Goal: Contribute content: Add original content to the website for others to see

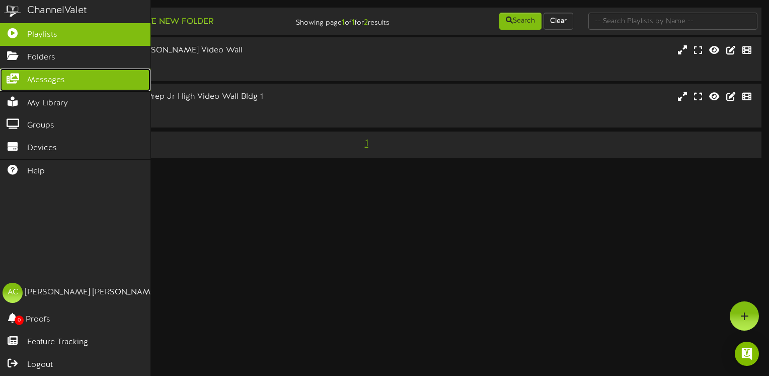
click at [4, 81] on link "Messages" at bounding box center [75, 79] width 151 height 23
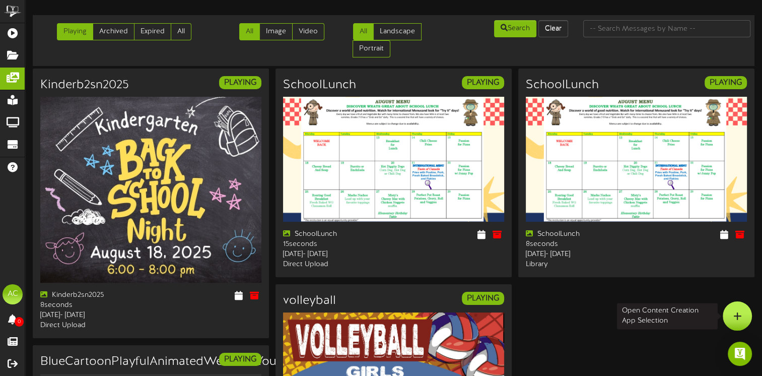
click at [744, 313] on div at bounding box center [736, 315] width 29 height 29
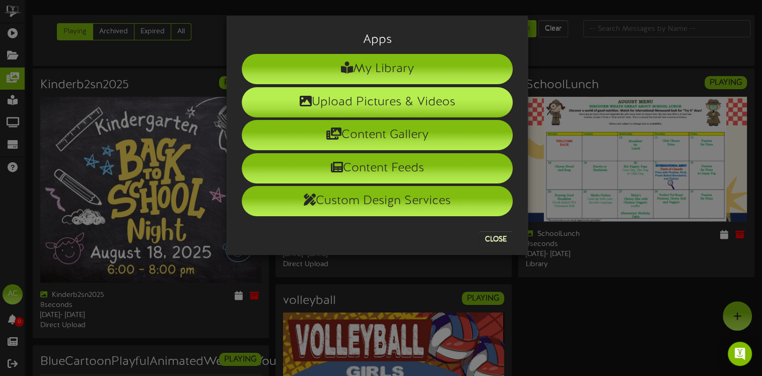
click at [356, 96] on li "Upload Pictures & Videos" at bounding box center [377, 102] width 271 height 30
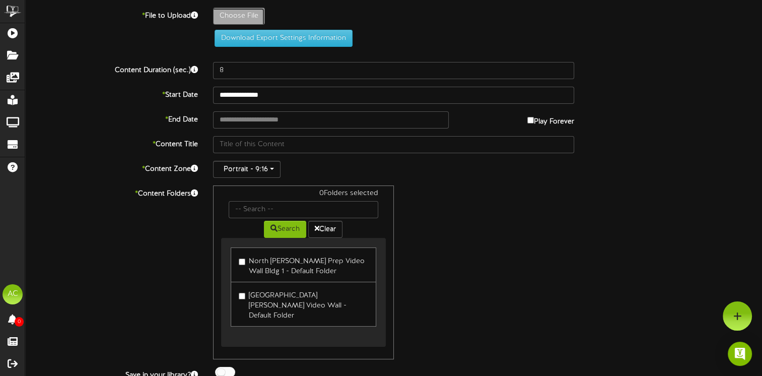
type input "**********"
type input "Screenshot12"
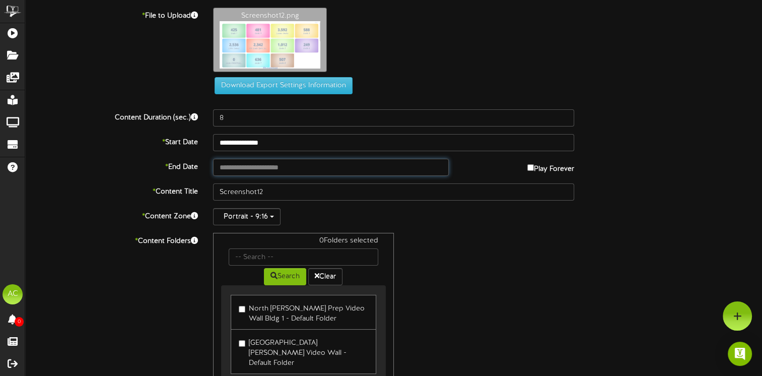
click at [242, 163] on input "text" at bounding box center [331, 167] width 236 height 17
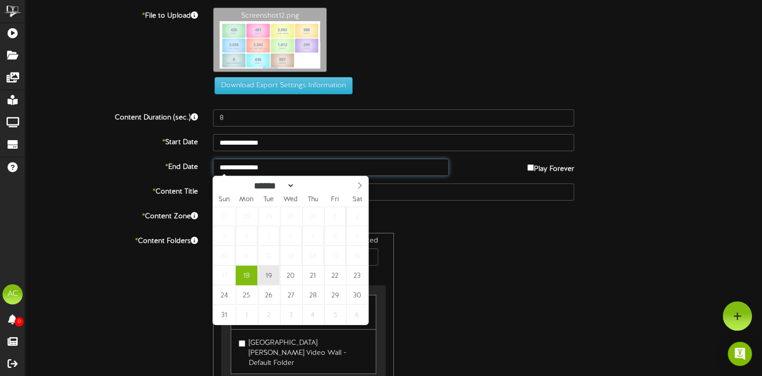
type input "**********"
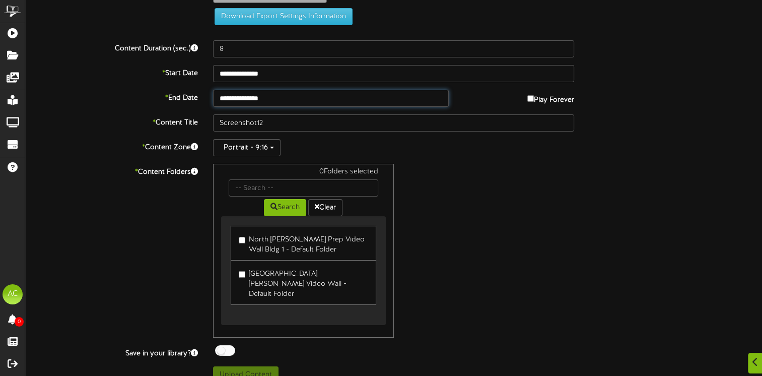
scroll to position [72, 0]
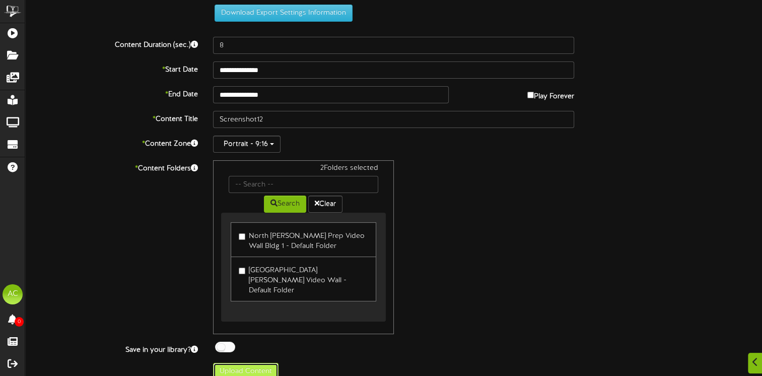
click at [267, 362] on button "Upload Content" at bounding box center [245, 370] width 65 height 17
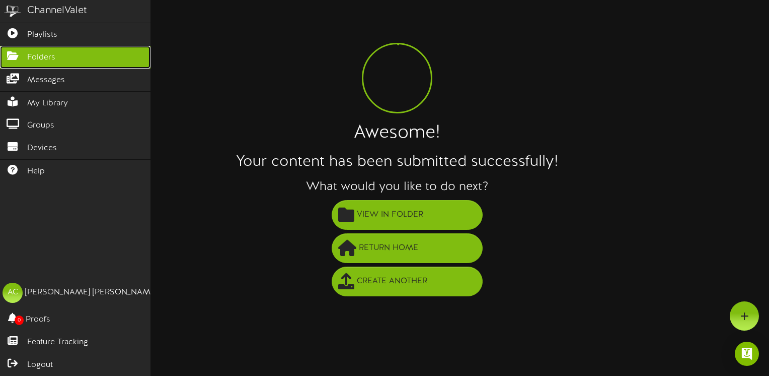
click at [4, 55] on icon at bounding box center [12, 55] width 25 height 8
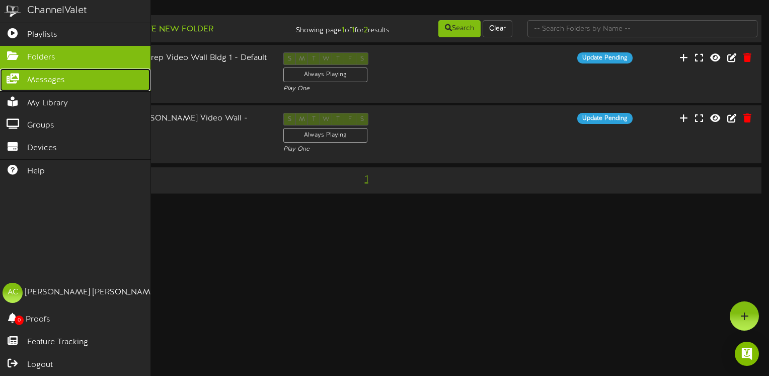
click at [32, 82] on span "Messages" at bounding box center [46, 81] width 38 height 12
